Goal: Transaction & Acquisition: Purchase product/service

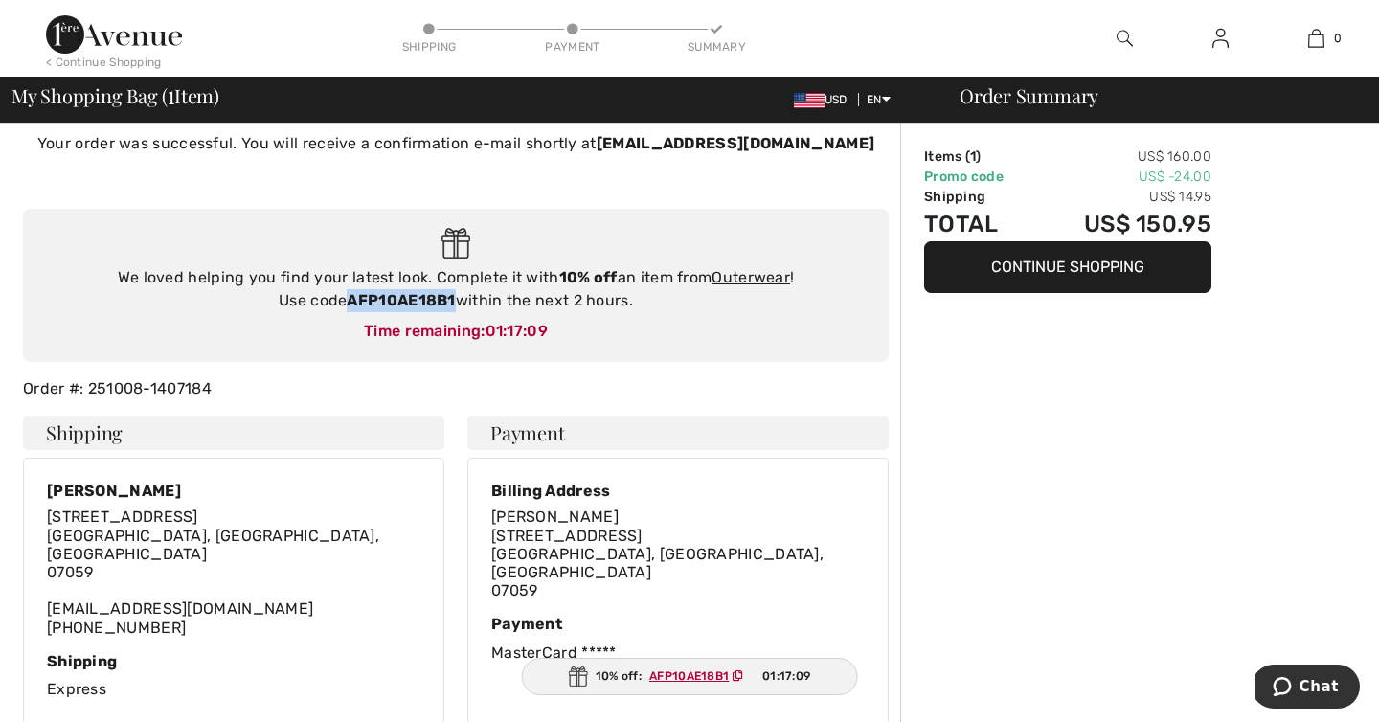
drag, startPoint x: 453, startPoint y: 301, endPoint x: 351, endPoint y: 301, distance: 102.5
click at [351, 301] on strong "AFP10AE18B1" at bounding box center [401, 300] width 108 height 18
copy strong "AFP10AE18B1"
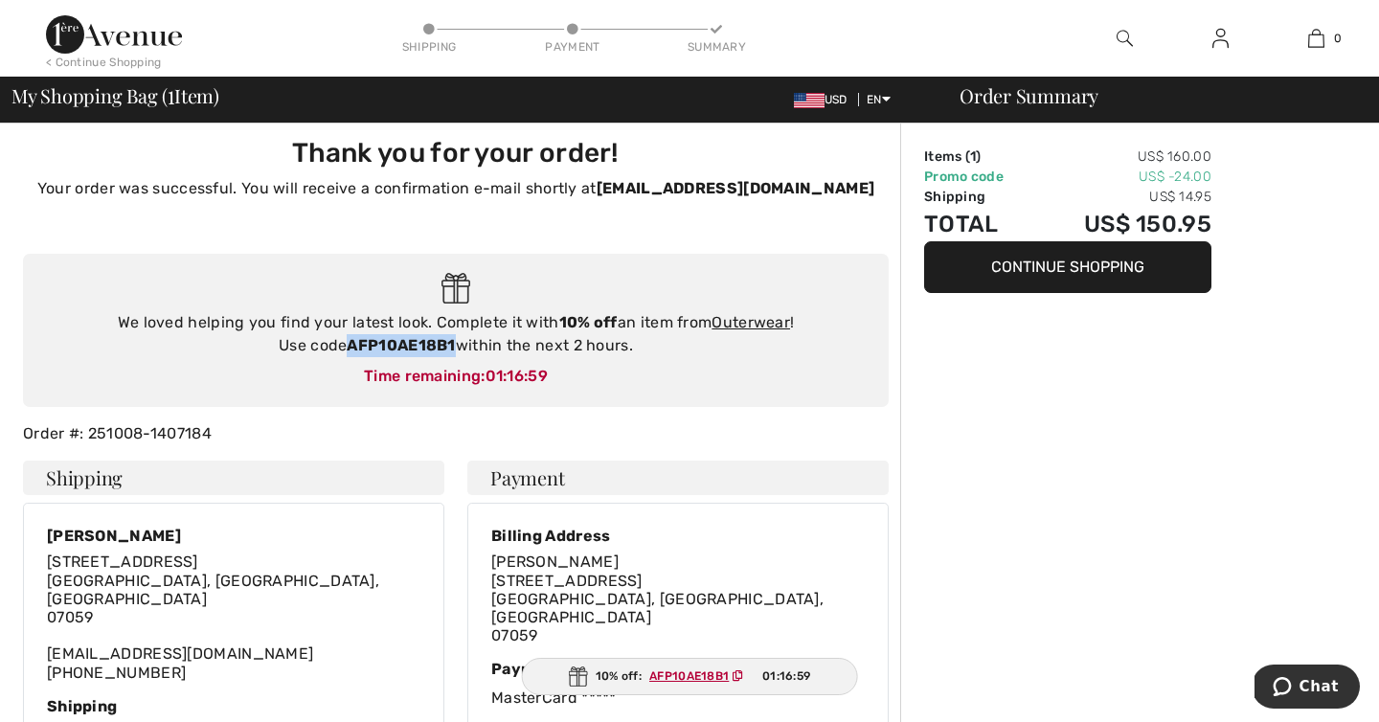
scroll to position [3, 0]
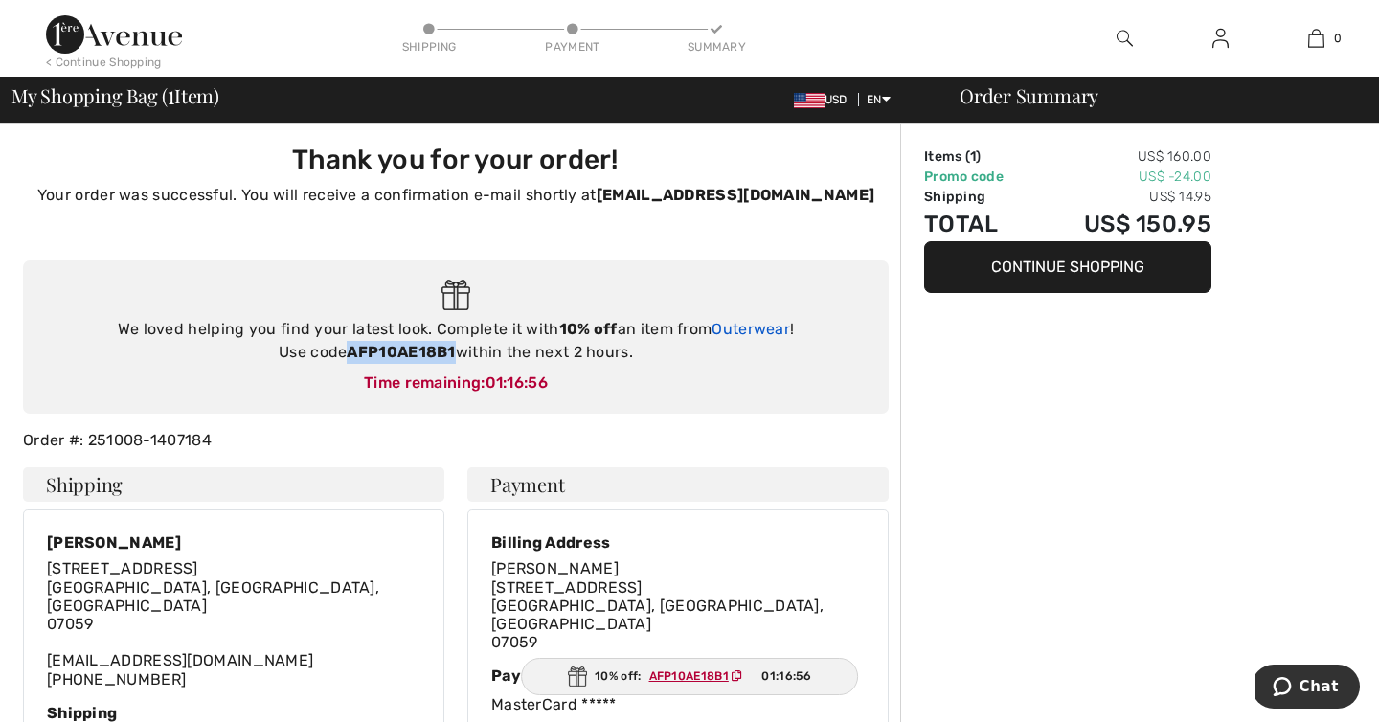
click at [733, 330] on link "Outerwear" at bounding box center [751, 329] width 79 height 18
